Goal: Information Seeking & Learning: Find specific fact

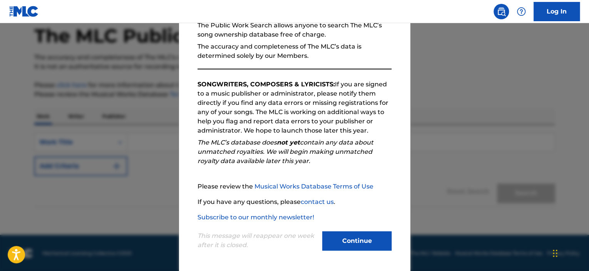
scroll to position [39, 0]
click at [353, 248] on button "Continue" at bounding box center [356, 240] width 69 height 19
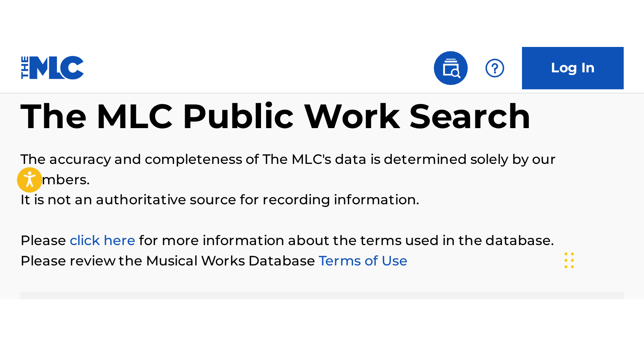
scroll to position [0, 0]
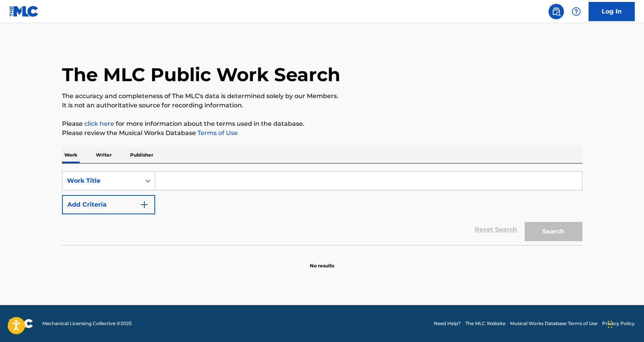
click at [17, 12] on img at bounding box center [24, 11] width 30 height 11
click at [220, 134] on link "Terms of Use" at bounding box center [217, 132] width 42 height 7
click at [230, 182] on input "Search Form" at bounding box center [368, 181] width 427 height 18
paste input "[PERSON_NAME]"
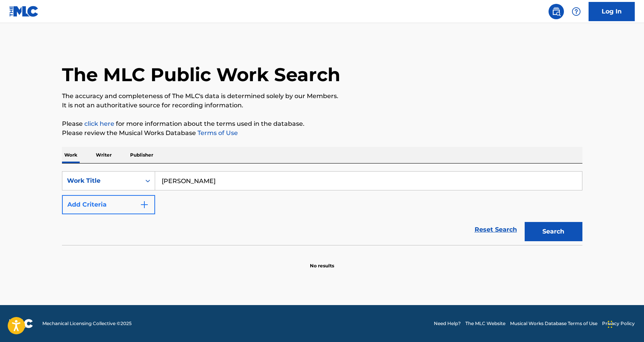
type input "[PERSON_NAME]"
click at [142, 204] on img "Search Form" at bounding box center [144, 204] width 9 height 9
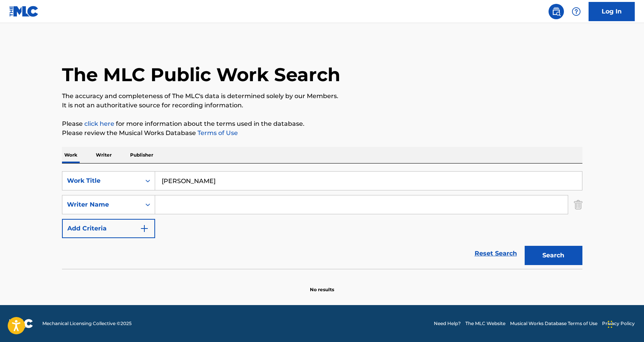
click at [175, 207] on input "Search Form" at bounding box center [361, 205] width 413 height 18
paste input "[PERSON_NAME]"
type input "[PERSON_NAME]"
click at [226, 186] on input "[PERSON_NAME]" at bounding box center [368, 181] width 427 height 18
type input "W"
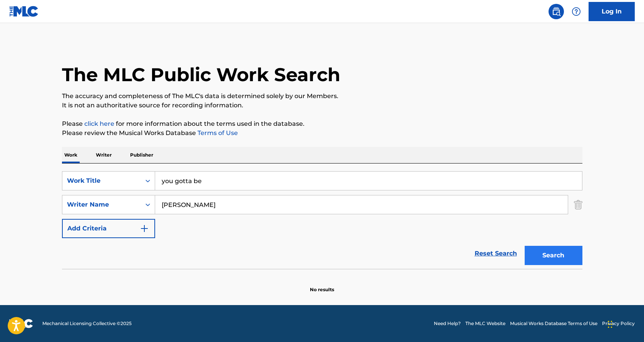
type input "you gotta be"
click at [555, 252] on button "Search" at bounding box center [554, 255] width 58 height 19
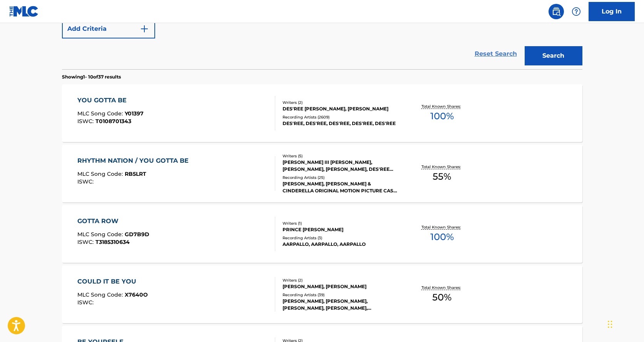
scroll to position [193, 0]
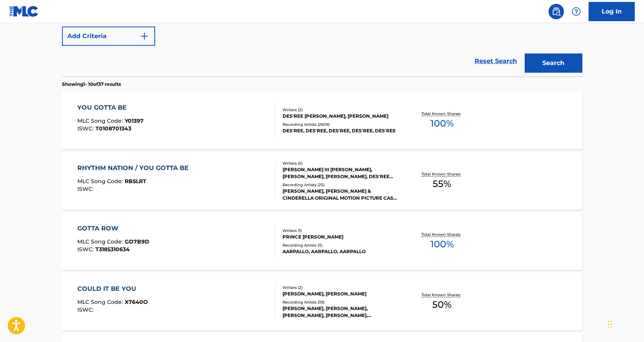
click at [112, 107] on div "YOU GOTTA BE" at bounding box center [110, 107] width 66 height 9
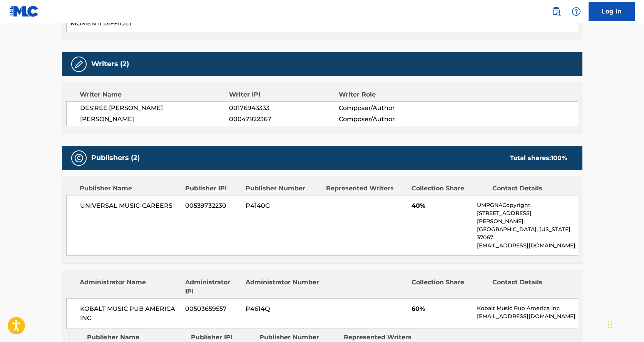
scroll to position [424, 0]
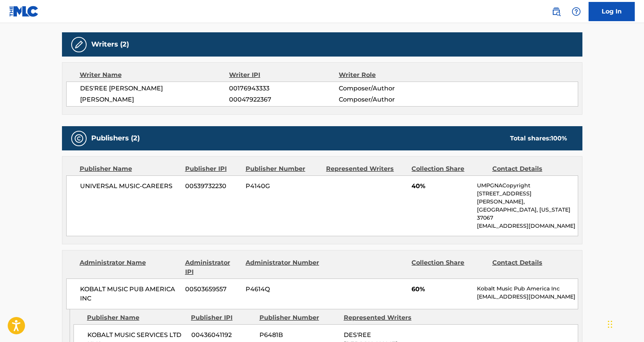
drag, startPoint x: 411, startPoint y: 0, endPoint x: 426, endPoint y: 5, distance: 16.2
click at [426, 5] on nav "Log In" at bounding box center [322, 11] width 644 height 23
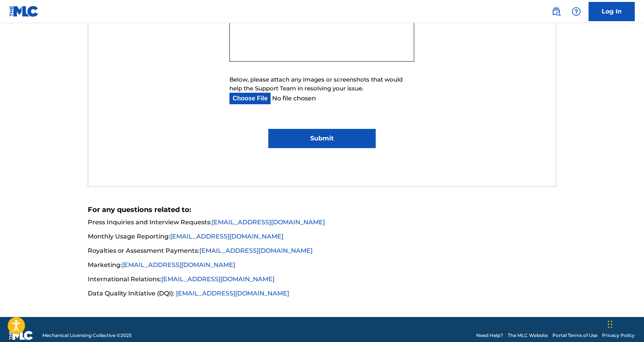
scroll to position [497, 0]
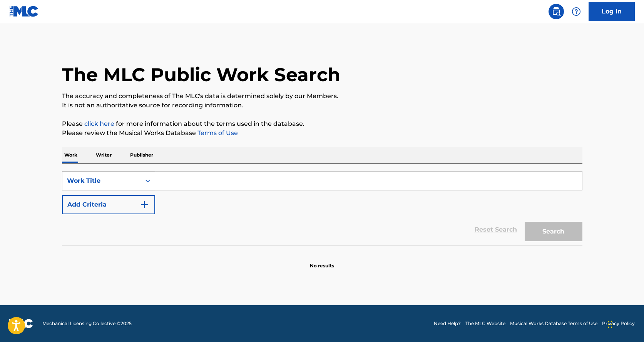
click at [114, 180] on div "Work Title" at bounding box center [101, 180] width 69 height 9
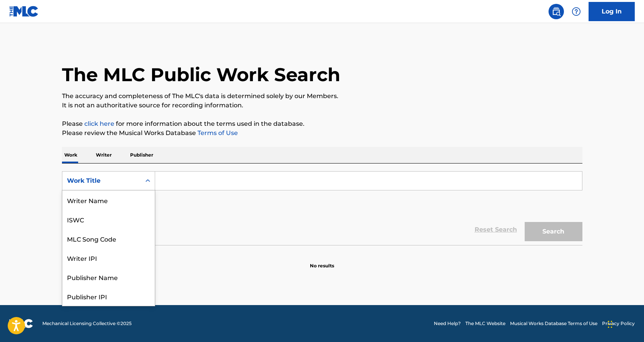
scroll to position [39, 0]
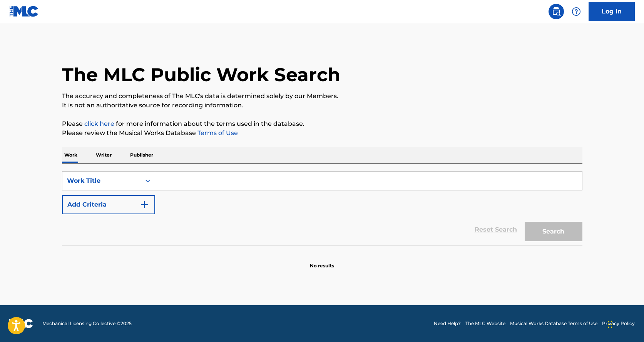
click at [149, 177] on icon "Search Form" at bounding box center [148, 181] width 8 height 8
click at [161, 181] on input "Search Form" at bounding box center [368, 181] width 427 height 18
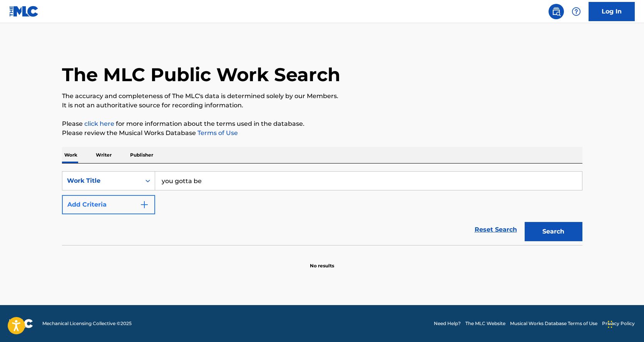
type input "you gotta be"
click at [147, 203] on img "Search Form" at bounding box center [144, 204] width 9 height 9
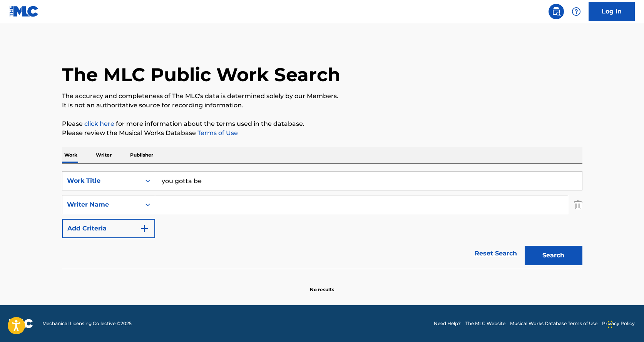
click at [188, 205] on input "Search Form" at bounding box center [361, 205] width 413 height 18
type input "d"
type input "de"
